Goal: Communication & Community: Ask a question

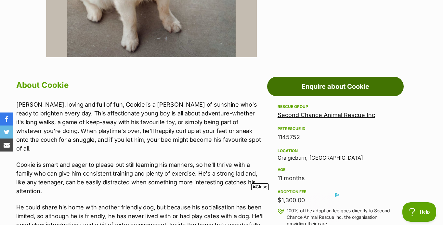
click at [337, 87] on link "Enquire about Cookie" at bounding box center [335, 86] width 136 height 19
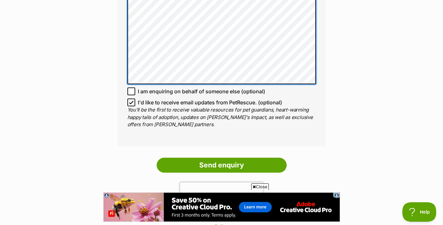
scroll to position [475, 0]
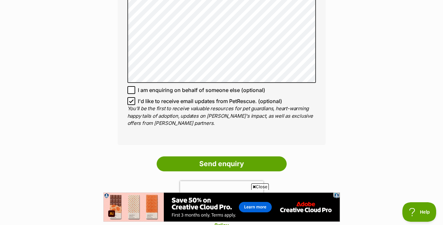
click at [129, 100] on icon at bounding box center [131, 101] width 5 height 5
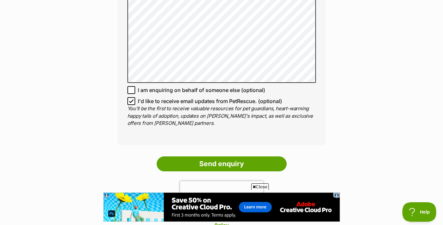
click at [129, 100] on input "I'd like to receive email updates from PetRescue. (optional)" at bounding box center [131, 101] width 8 height 8
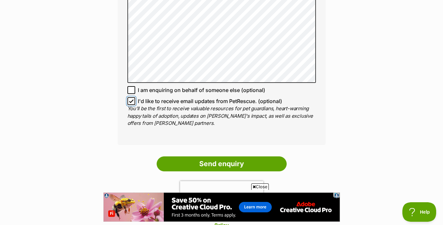
checkbox input "false"
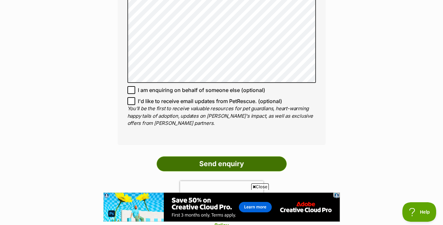
click at [187, 160] on input "Send enquiry" at bounding box center [222, 163] width 130 height 15
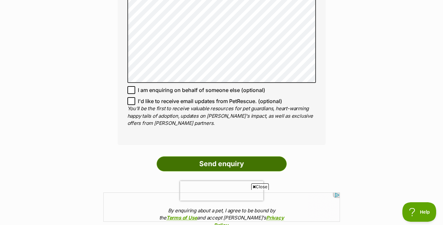
scroll to position [0, 0]
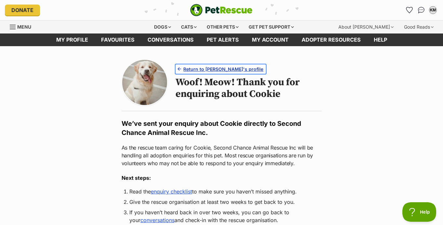
click at [208, 69] on span "Return to [PERSON_NAME]'s profile" at bounding box center [223, 69] width 80 height 7
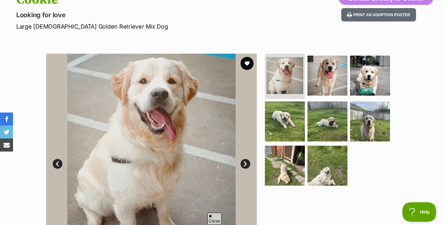
scroll to position [82, 0]
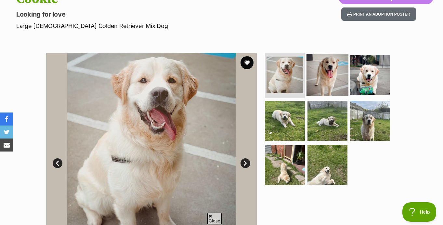
click at [329, 73] on img at bounding box center [327, 75] width 42 height 42
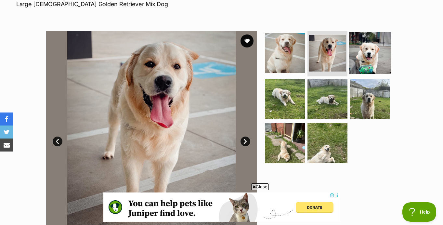
scroll to position [0, 0]
click at [369, 54] on img at bounding box center [370, 53] width 42 height 42
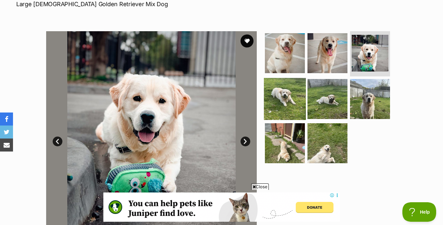
click at [293, 94] on img at bounding box center [285, 99] width 42 height 42
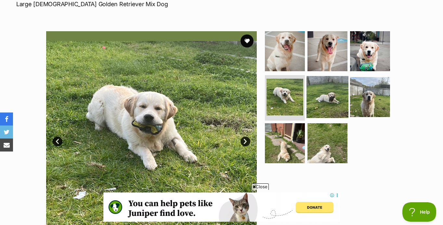
click at [326, 95] on img at bounding box center [327, 97] width 42 height 42
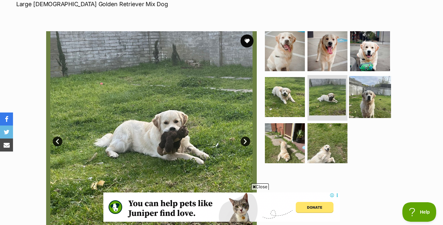
click at [364, 94] on img at bounding box center [370, 97] width 42 height 42
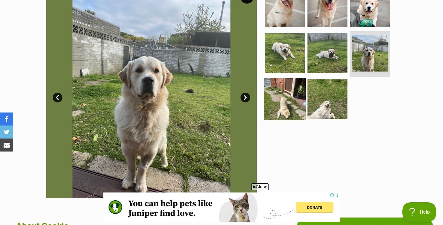
scroll to position [154, 0]
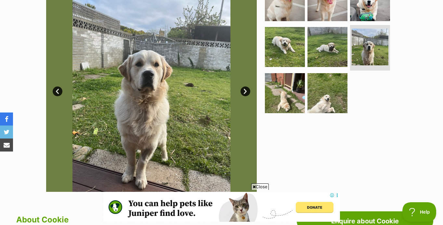
click at [262, 187] on span "Close" at bounding box center [260, 186] width 18 height 6
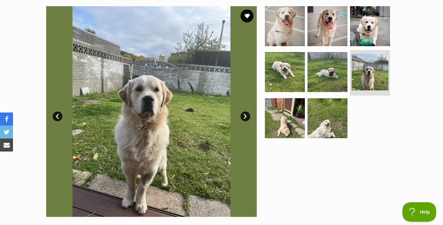
scroll to position [120, 0]
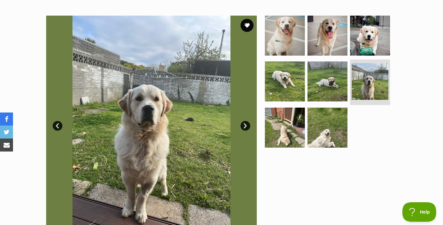
click at [315, 176] on div at bounding box center [329, 121] width 133 height 210
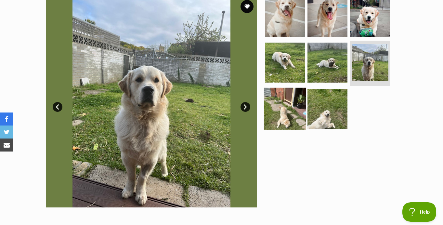
scroll to position [139, 0]
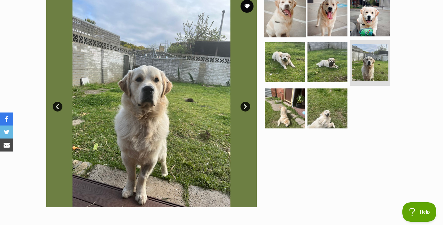
click at [298, 24] on img at bounding box center [285, 16] width 42 height 42
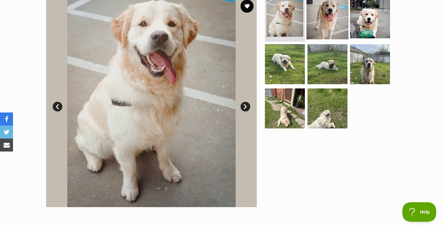
click at [327, 21] on img at bounding box center [327, 18] width 42 height 42
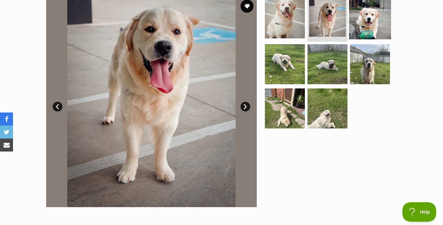
scroll to position [0, 0]
click at [364, 19] on img at bounding box center [370, 18] width 42 height 42
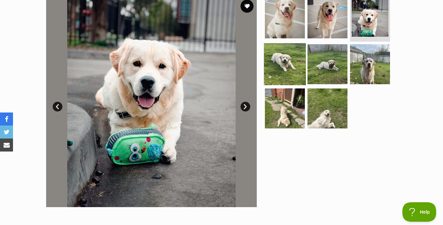
click at [295, 67] on img at bounding box center [285, 64] width 42 height 42
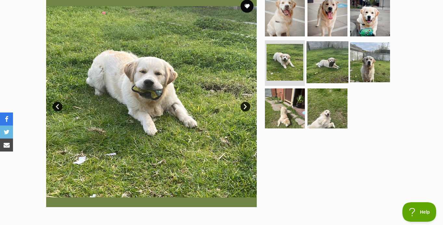
click at [321, 66] on img at bounding box center [327, 62] width 42 height 42
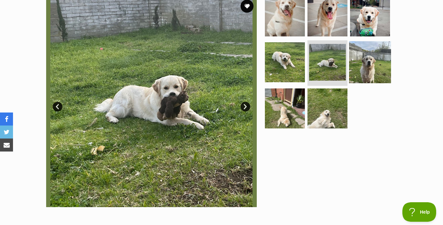
click at [361, 62] on img at bounding box center [370, 62] width 42 height 42
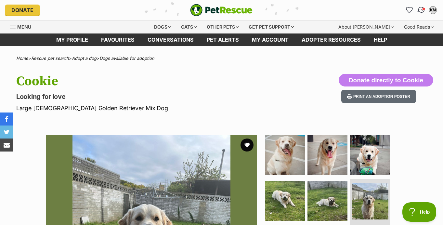
click at [419, 9] on img "Conversations" at bounding box center [421, 10] width 9 height 8
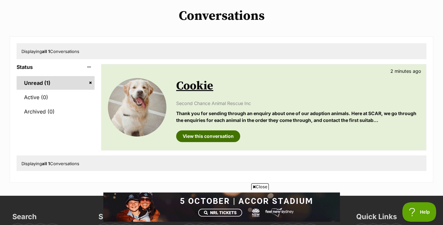
click at [211, 136] on link "View this conversation" at bounding box center [208, 136] width 64 height 12
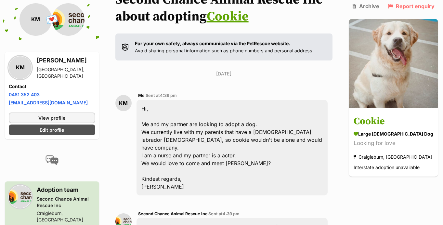
scroll to position [82, 0]
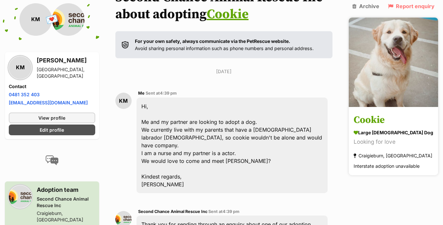
click at [386, 90] on img at bounding box center [392, 62] width 89 height 89
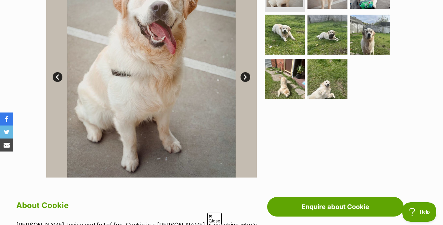
scroll to position [174, 0]
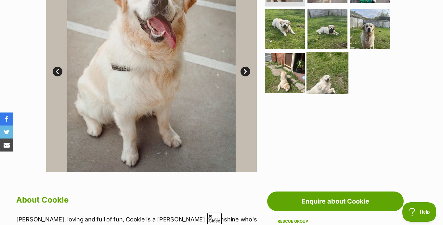
click at [312, 86] on img at bounding box center [327, 73] width 42 height 42
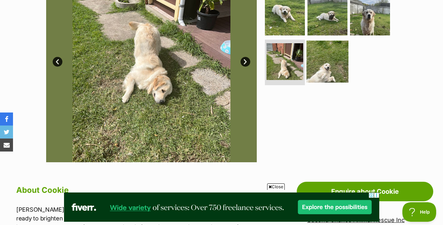
scroll to position [170, 0]
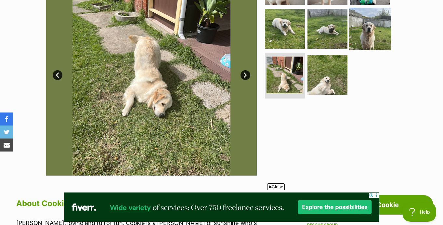
click at [373, 36] on img at bounding box center [370, 29] width 42 height 42
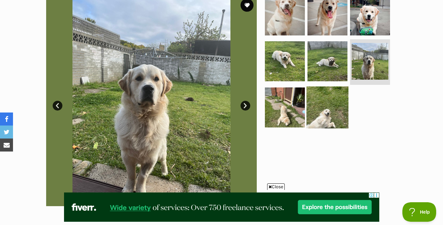
scroll to position [137, 0]
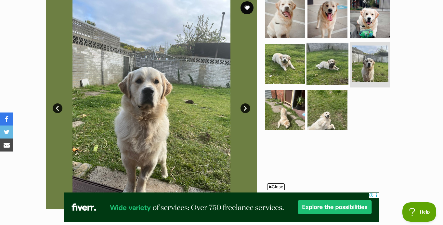
click at [340, 64] on img at bounding box center [327, 64] width 42 height 42
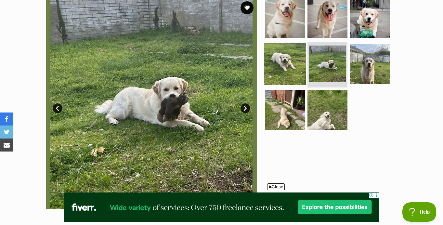
click at [296, 67] on img at bounding box center [285, 64] width 42 height 42
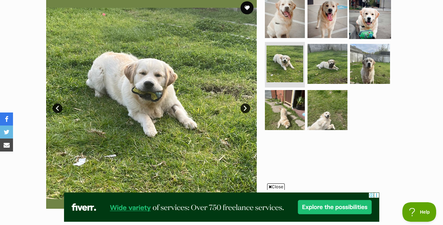
click at [360, 23] on img at bounding box center [370, 18] width 42 height 42
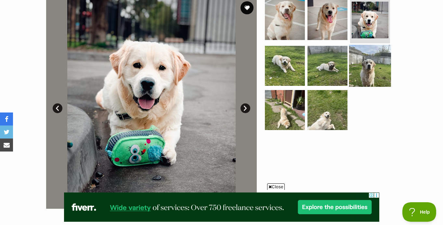
click at [368, 70] on img at bounding box center [370, 66] width 42 height 42
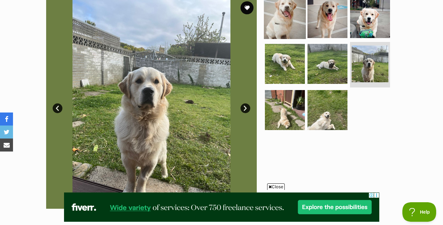
click at [293, 17] on img at bounding box center [285, 18] width 42 height 42
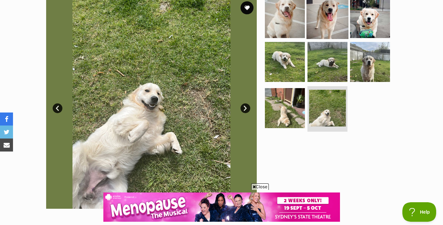
scroll to position [0, 0]
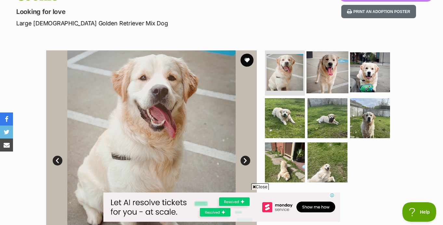
scroll to position [87, 0]
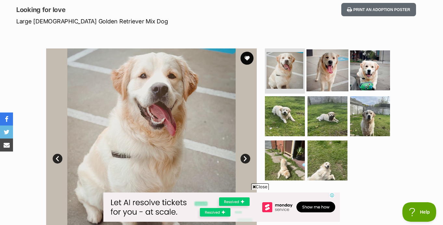
click at [326, 72] on img at bounding box center [327, 70] width 42 height 42
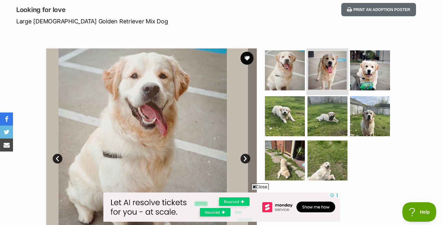
scroll to position [0, 0]
